Goal: Task Accomplishment & Management: Complete application form

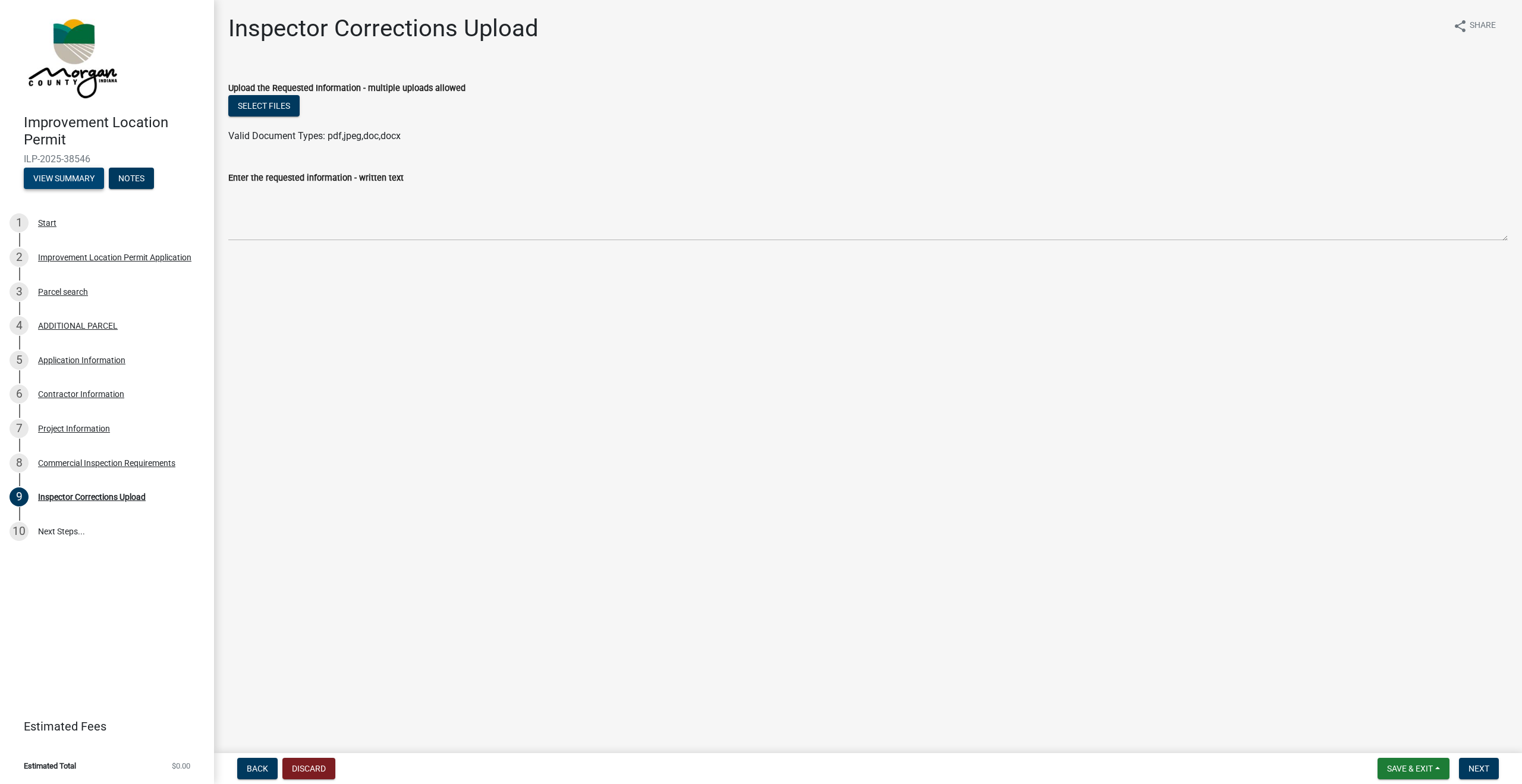
click at [87, 178] on button "View Summary" at bounding box center [63, 178] width 80 height 21
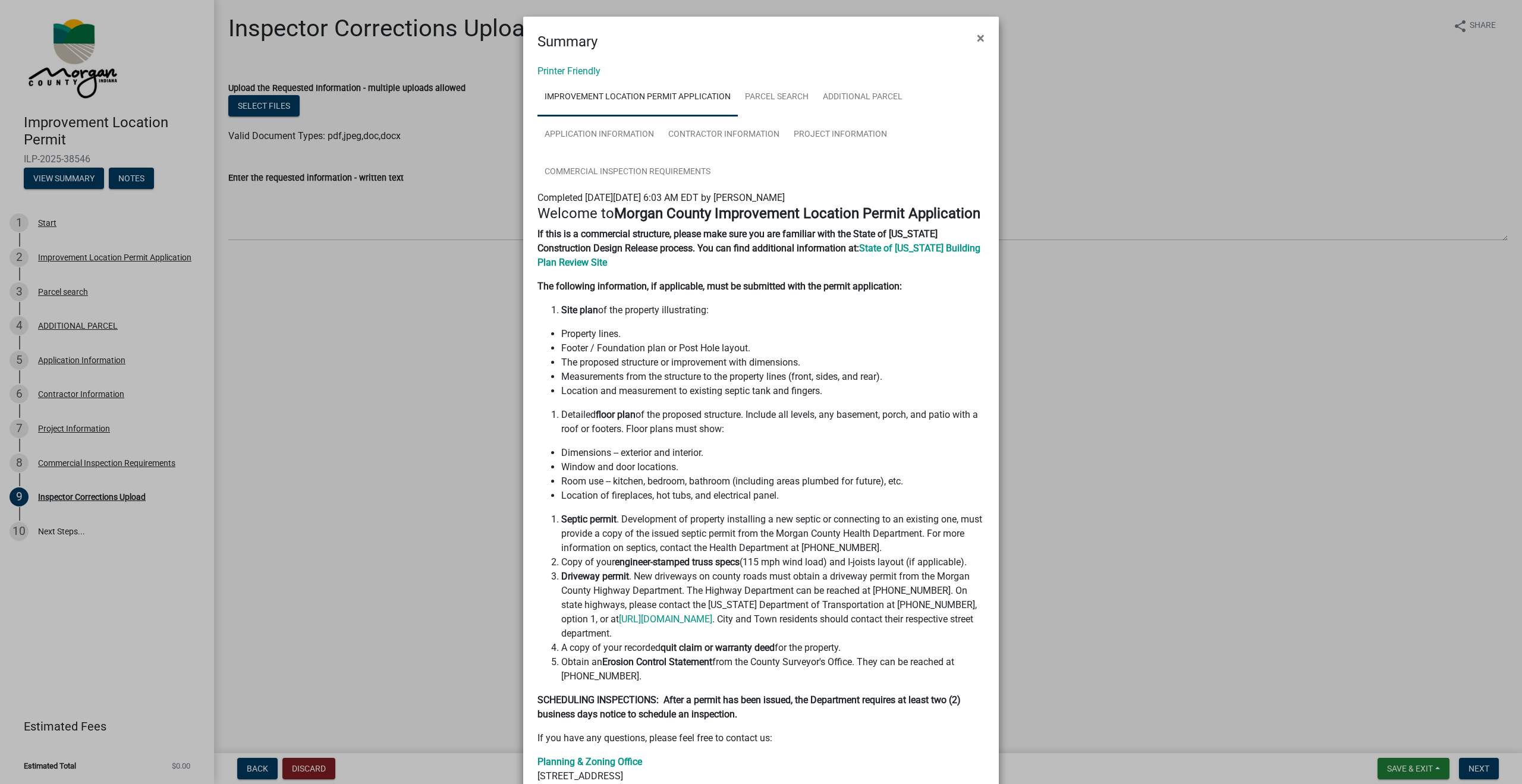
click at [669, 98] on link "Improvement Location Permit Application" at bounding box center [637, 97] width 201 height 38
click at [434, 261] on ngb-modal-window "Summary × Printer Friendly Improvement Location Permit Application Parcel searc…" at bounding box center [761, 392] width 1522 height 784
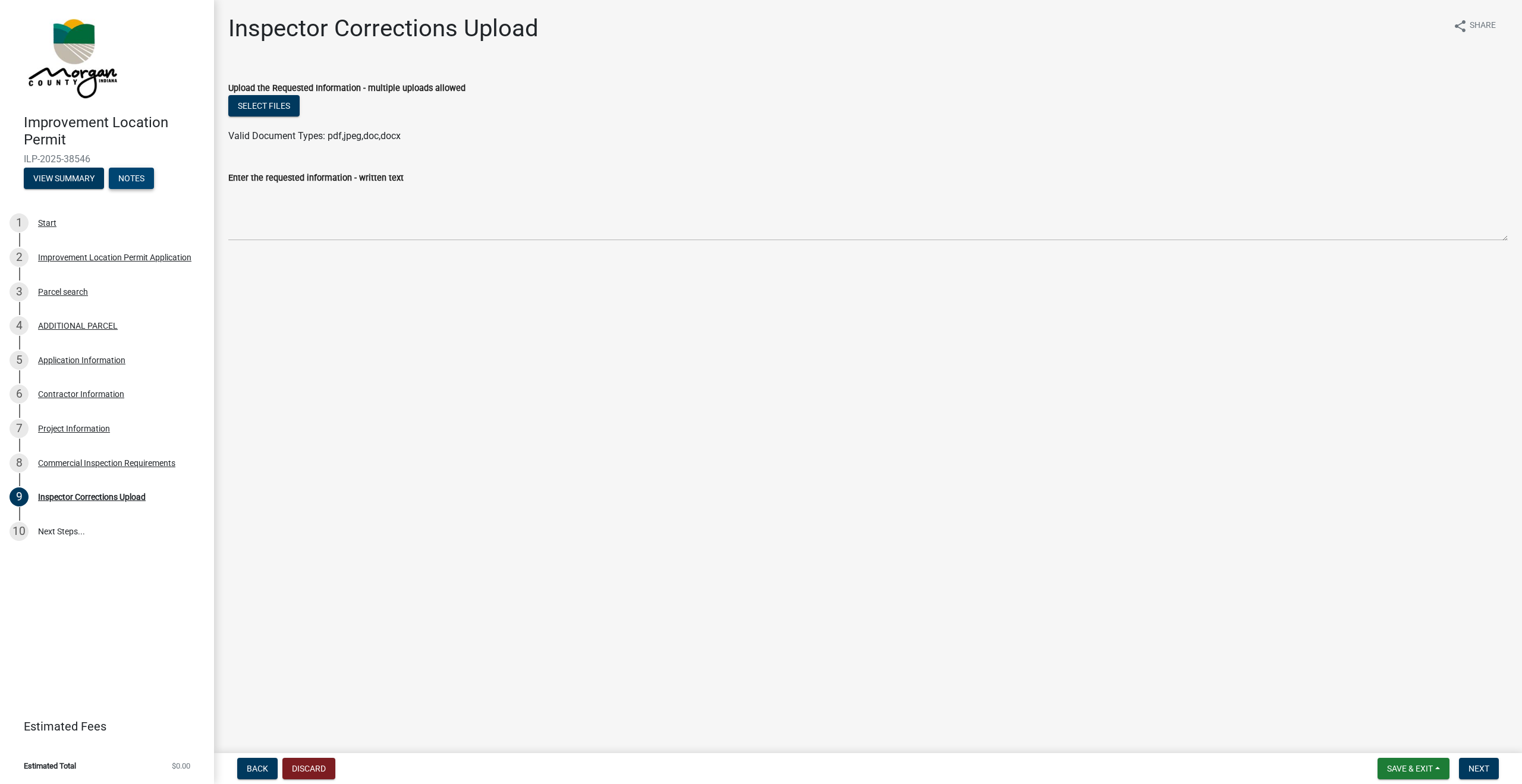
click at [135, 178] on button "Notes" at bounding box center [131, 178] width 45 height 21
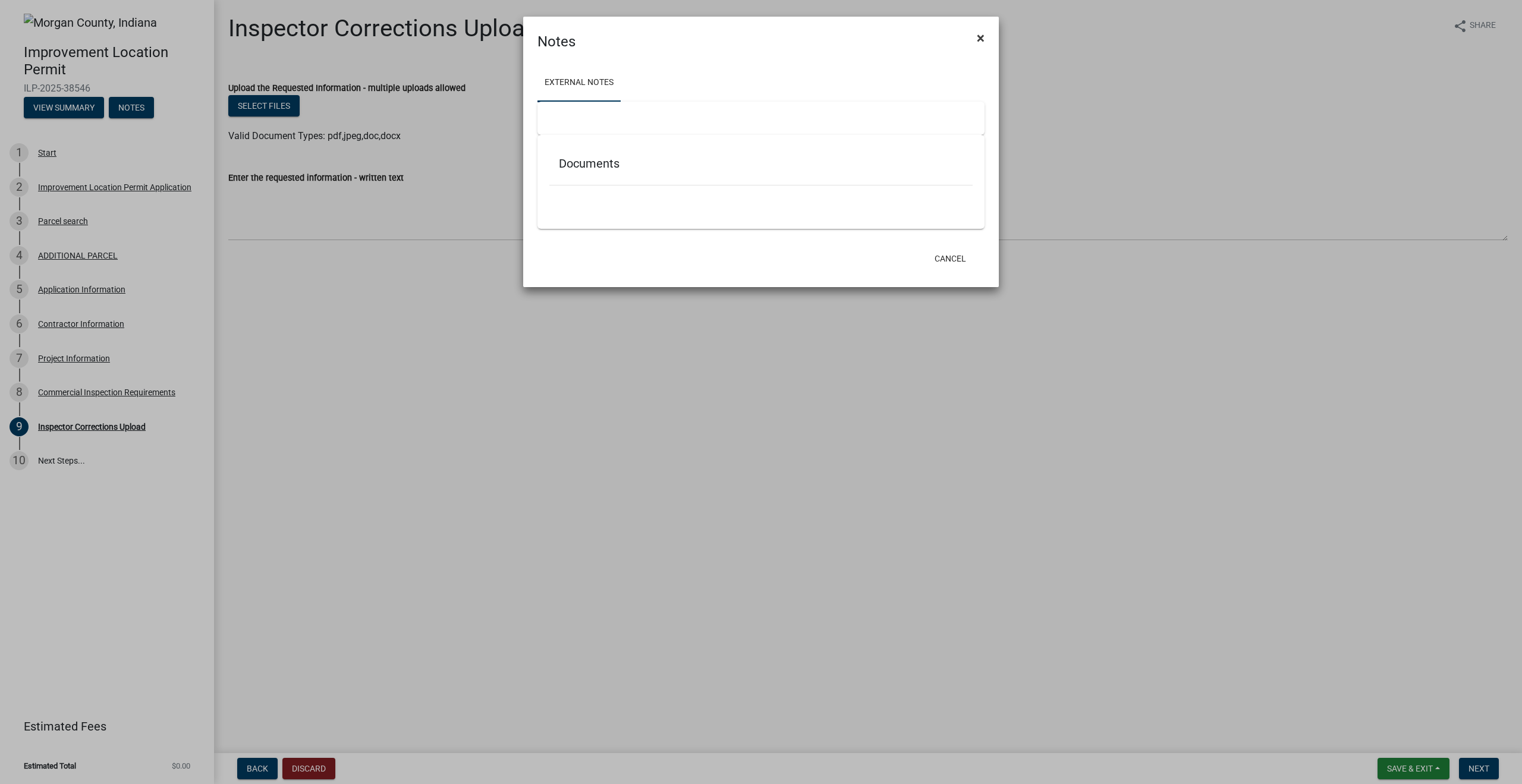
click at [982, 33] on span "×" at bounding box center [981, 38] width 8 height 17
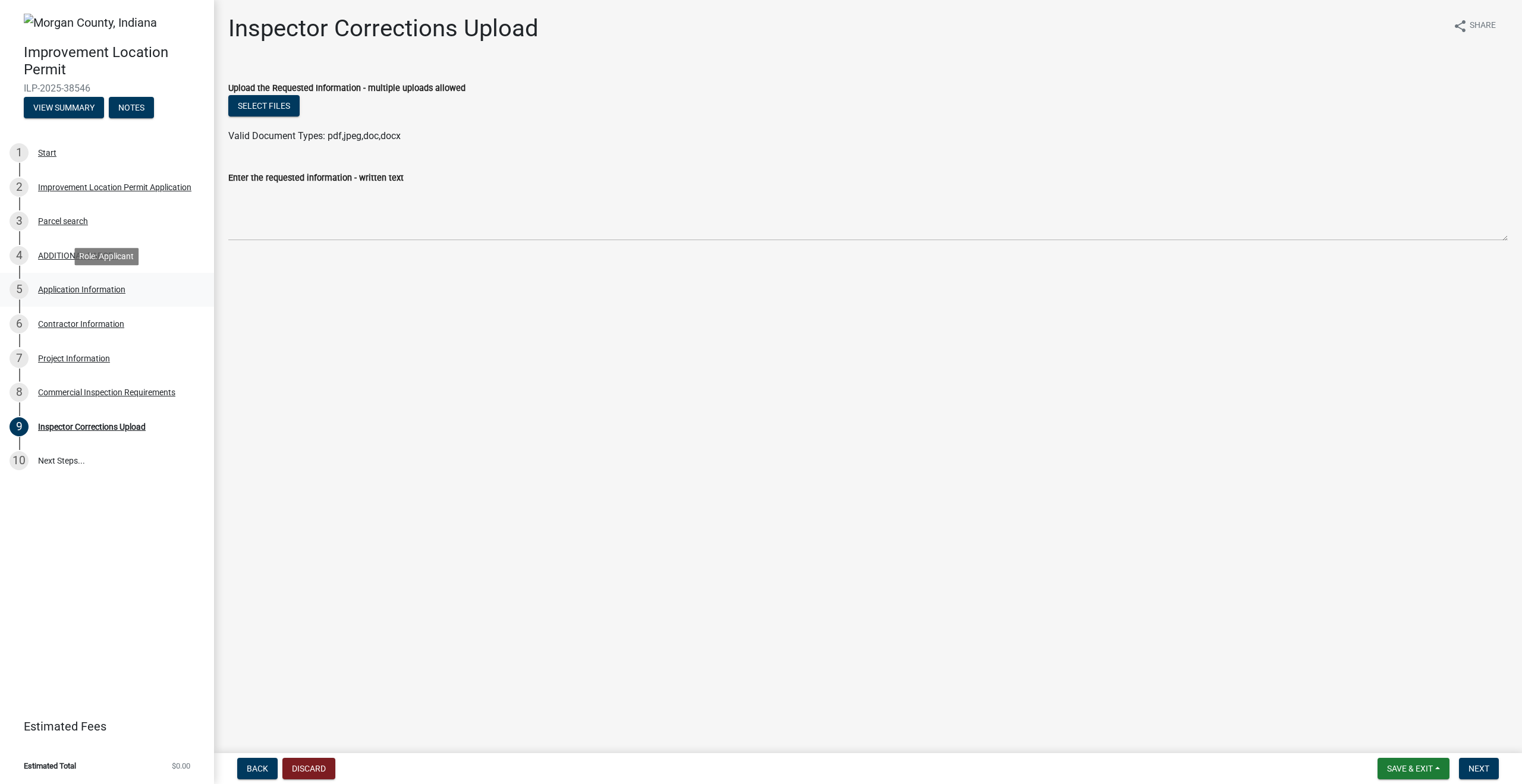
click at [89, 290] on div "Application Information" at bounding box center [81, 289] width 87 height 8
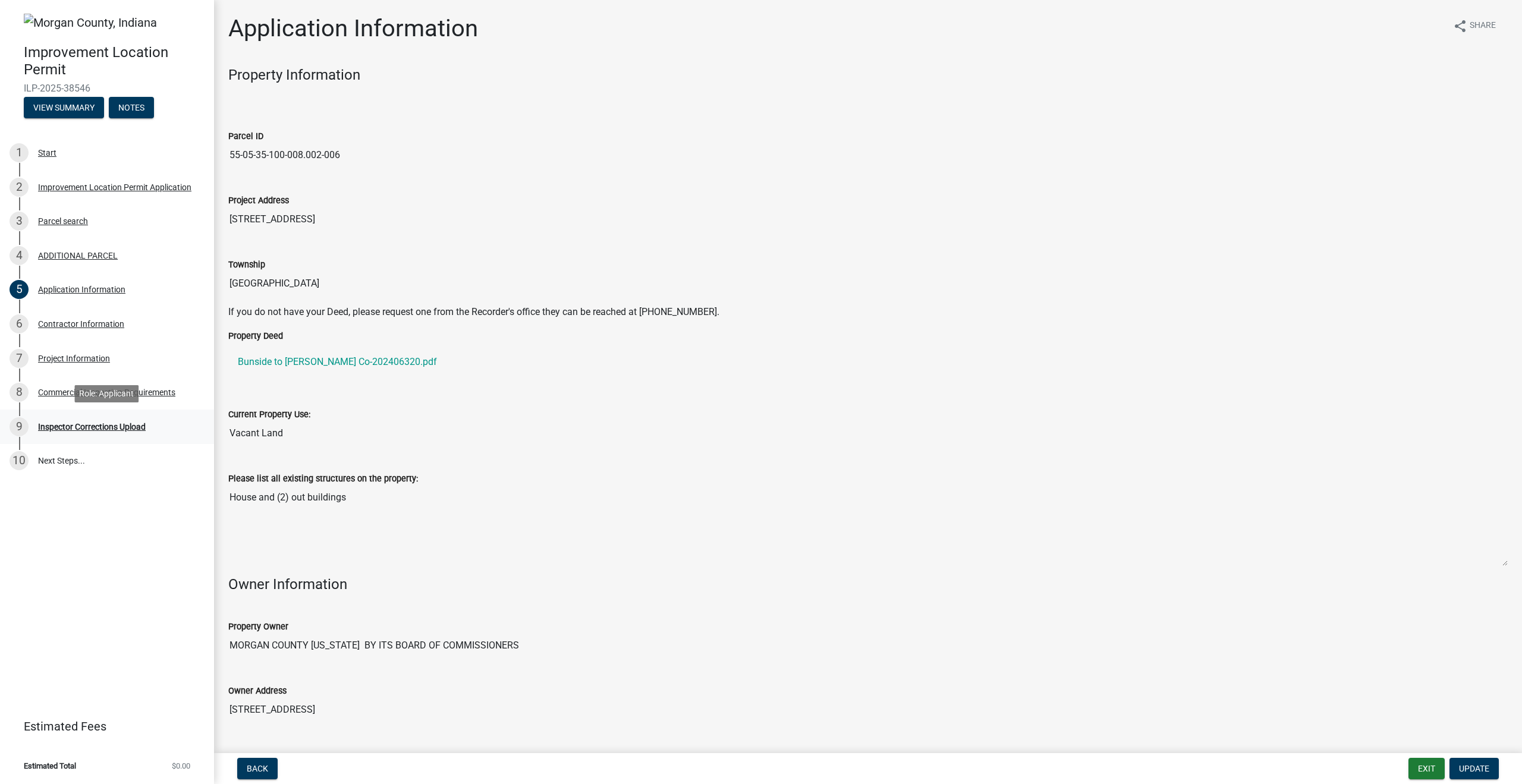
click at [87, 424] on div "Inspector Corrections Upload" at bounding box center [92, 426] width 108 height 8
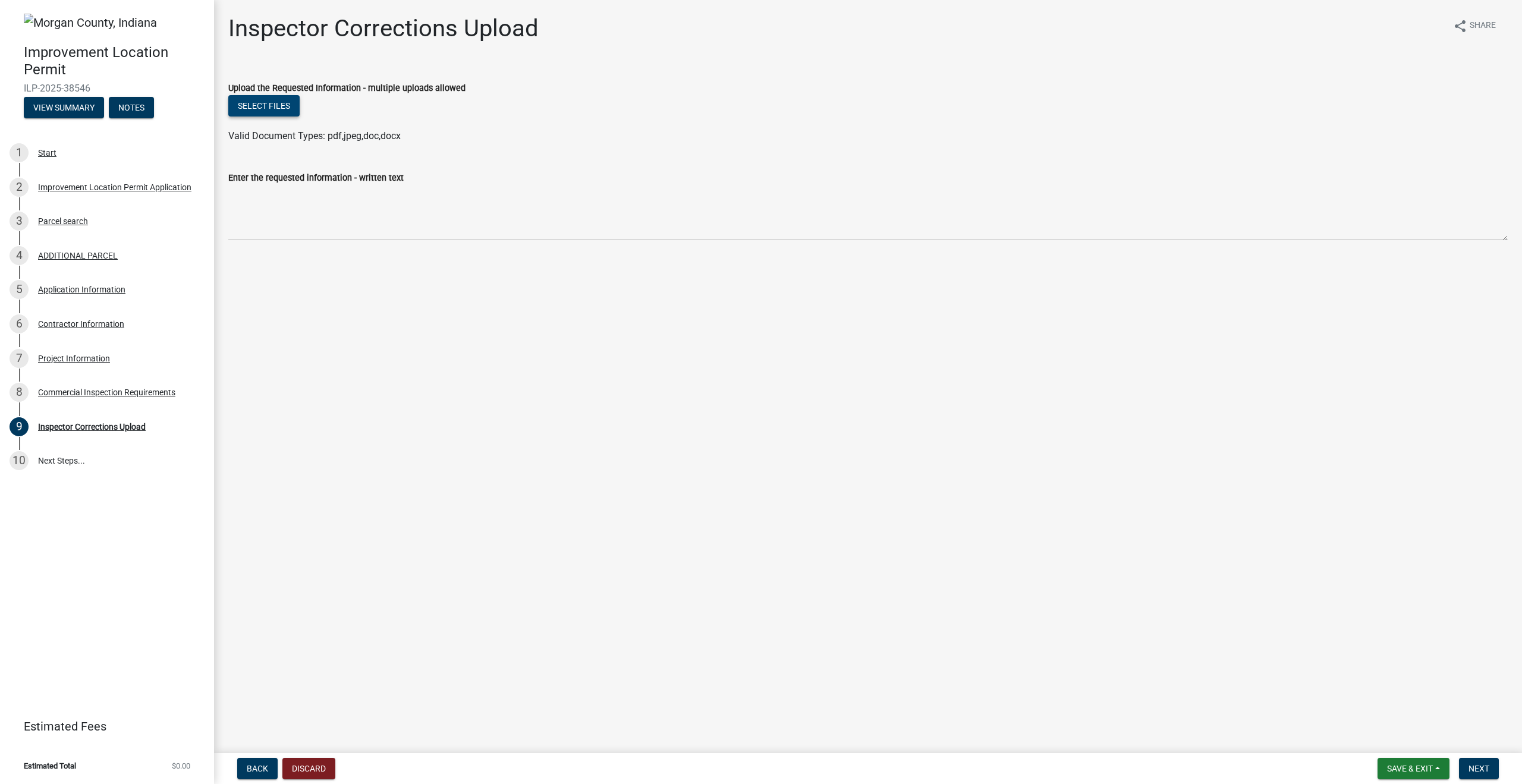
click at [272, 110] on button "Select files" at bounding box center [263, 105] width 71 height 21
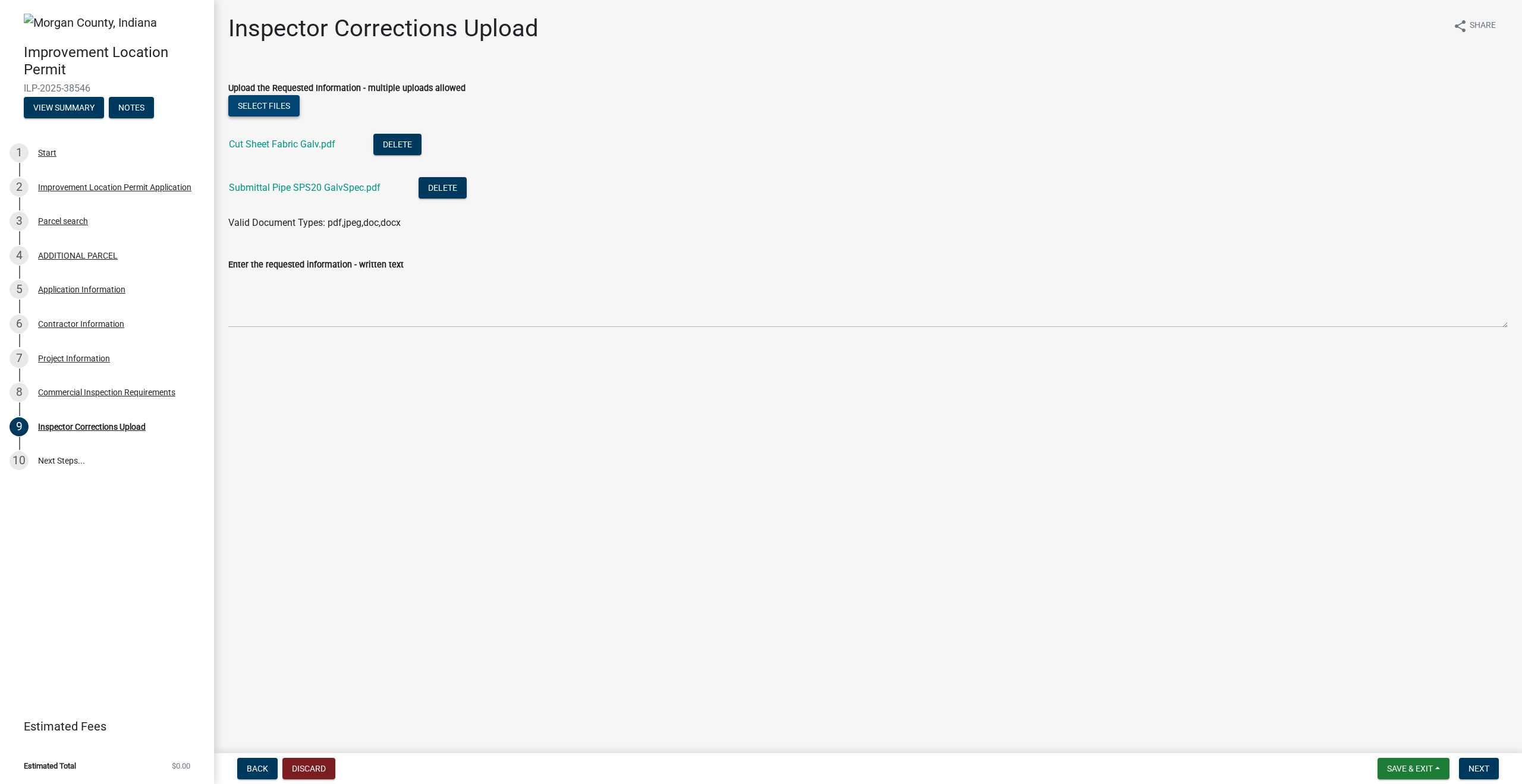
click at [263, 110] on button "Select files" at bounding box center [263, 105] width 71 height 21
click at [257, 105] on button "Select files" at bounding box center [263, 105] width 71 height 21
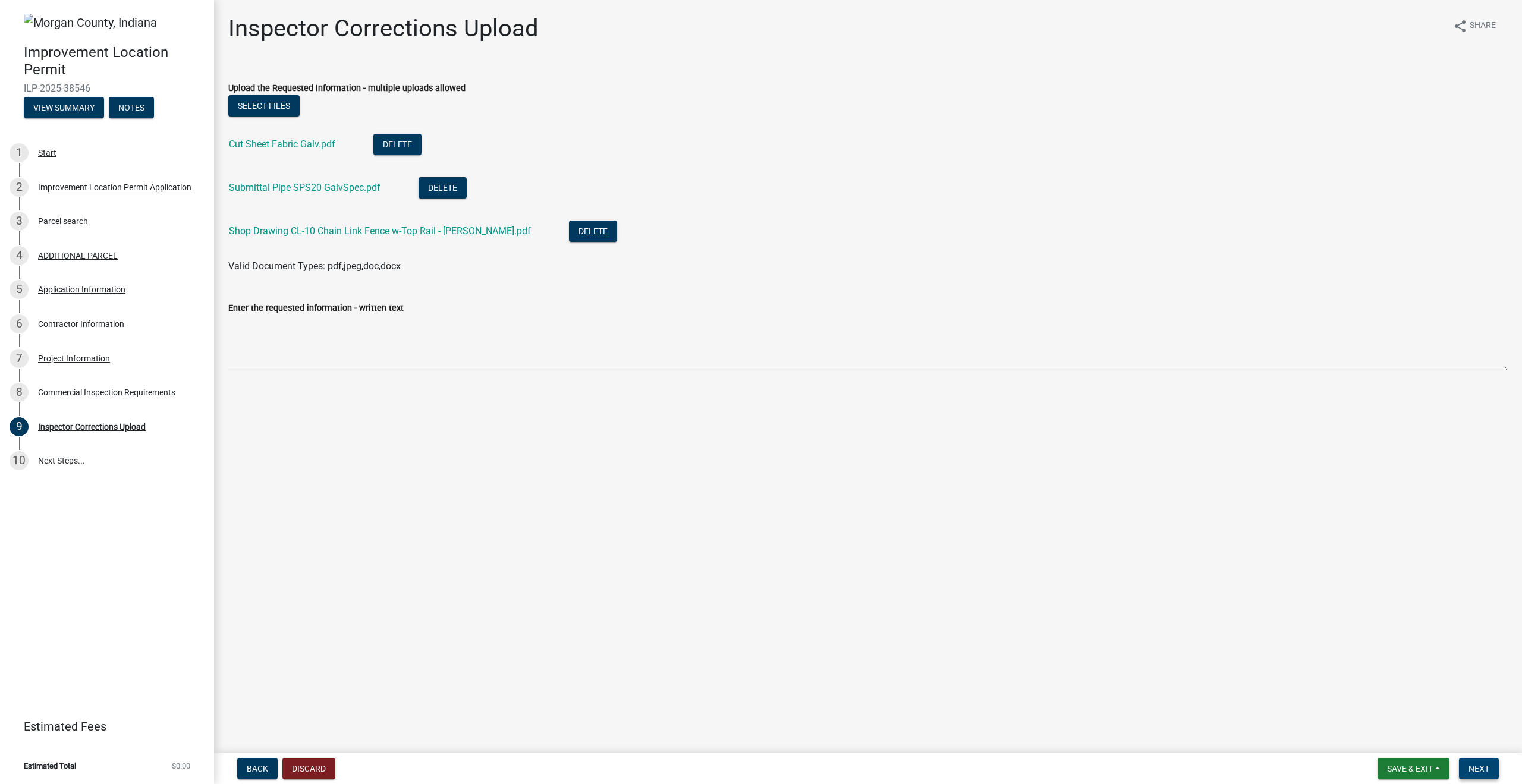
click at [1485, 768] on span "Next" at bounding box center [1479, 769] width 21 height 10
